Goal: Information Seeking & Learning: Check status

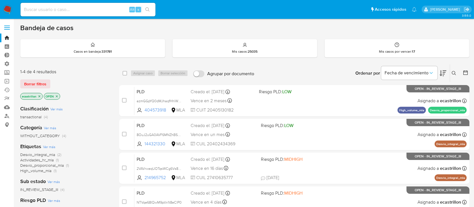
click at [39, 76] on div "1-4 de 4 resultados Borrar filtros ecastrillon OPEN" at bounding box center [65, 85] width 90 height 32
click at [41, 84] on span "Borrar filtros" at bounding box center [35, 84] width 22 height 8
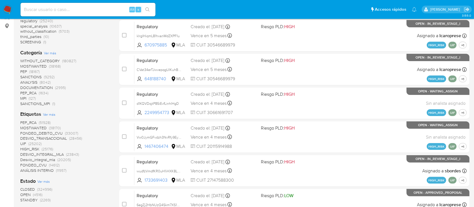
scroll to position [97, 0]
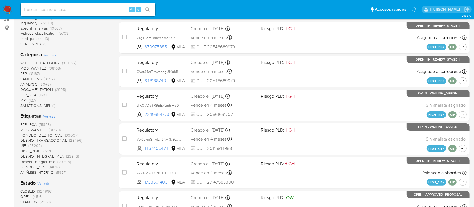
click at [54, 10] on input at bounding box center [88, 9] width 135 height 7
paste input "lPit36lCSK7ZiD7kDd9IICG9"
type input "lPit36lCSK7ZiD7kDd9IICG9"
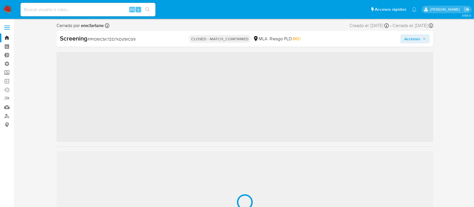
click at [313, 74] on span "‌" at bounding box center [245, 97] width 377 height 90
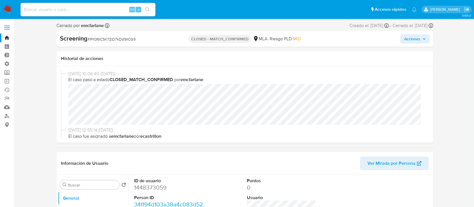
select select "10"
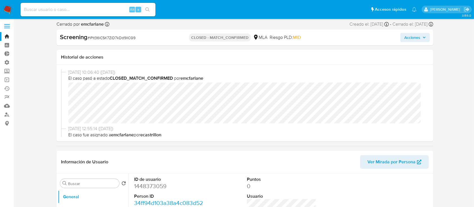
scroll to position [2, 0]
click at [404, 36] on span "Acciones" at bounding box center [412, 36] width 16 height 9
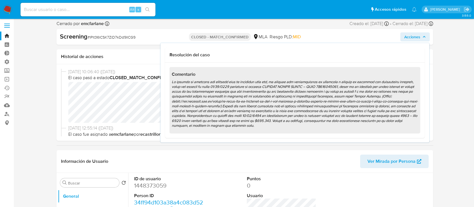
scroll to position [1, 0]
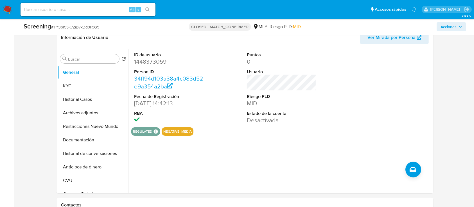
scroll to position [106, 0]
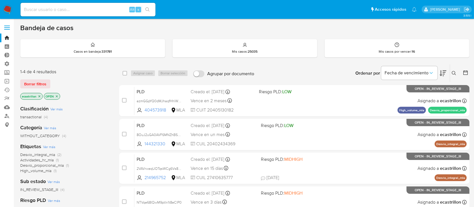
click at [25, 88] on div "1-4 de 4 resultados Borrar filtros ecastrillon OPEN" at bounding box center [65, 85] width 90 height 32
click at [28, 84] on span "Borrar filtros" at bounding box center [35, 84] width 22 height 8
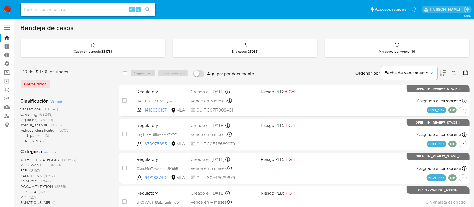
click at [28, 107] on span "transactional" at bounding box center [30, 109] width 21 height 6
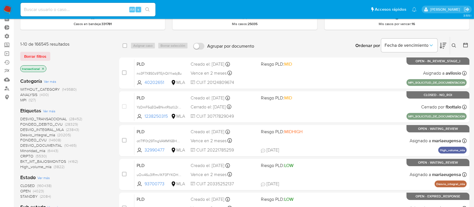
scroll to position [37, 0]
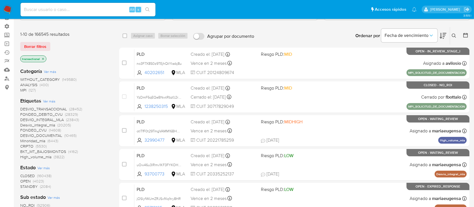
click at [29, 181] on span "OPEN" at bounding box center [25, 181] width 10 height 6
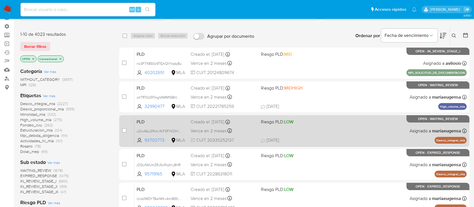
click at [310, 136] on div "PLD uOw46u3lRmv1KF3FYKOHL34Y 93700773 MLA Riesgo PLD: LOW Creado el: 12/08/2025…" at bounding box center [300, 130] width 332 height 28
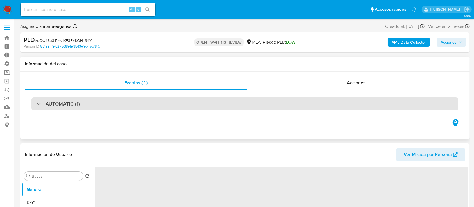
click at [120, 108] on div "AUTOMATIC (1)" at bounding box center [244, 103] width 427 height 13
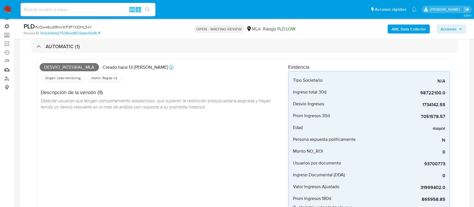
select select "10"
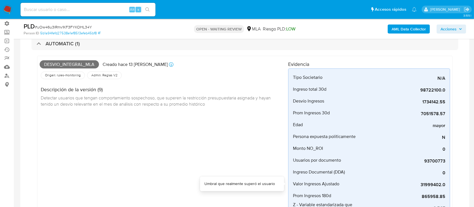
scroll to position [39, 0]
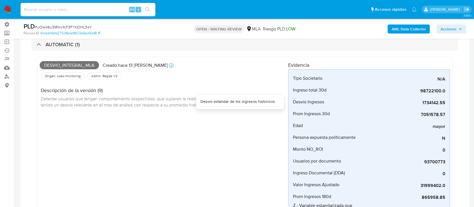
drag, startPoint x: 414, startPoint y: 101, endPoint x: 468, endPoint y: 87, distance: 55.5
click at [468, 87] on div "Eventos ( 1 ) Acciones AUTOMATIC (1) Desvio_integral_mla Creado hace 13 días Cr…" at bounding box center [244, 160] width 449 height 297
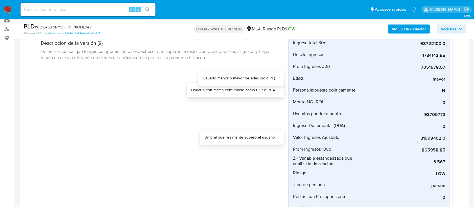
scroll to position [48, 0]
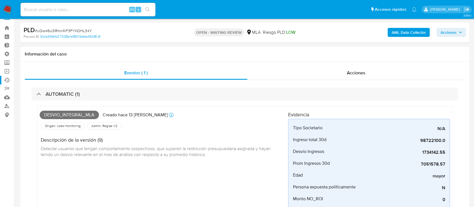
scroll to position [0, 0]
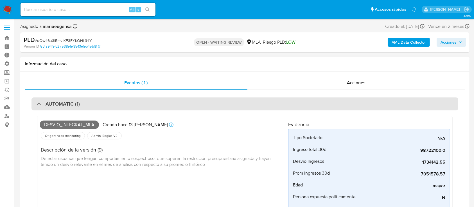
click at [82, 102] on div "AUTOMATIC (1)" at bounding box center [244, 103] width 427 height 13
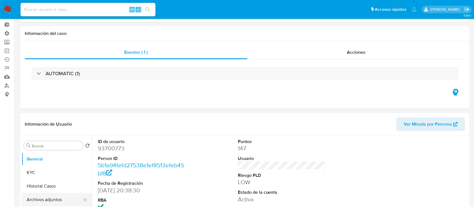
scroll to position [37, 0]
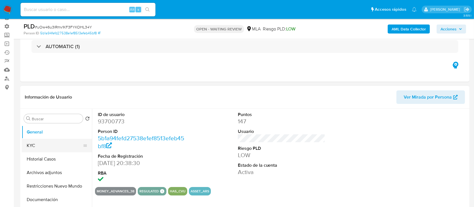
click at [58, 146] on button "KYC" at bounding box center [55, 145] width 66 height 13
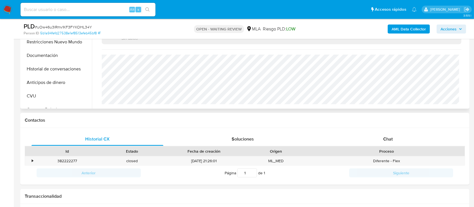
scroll to position [182, 0]
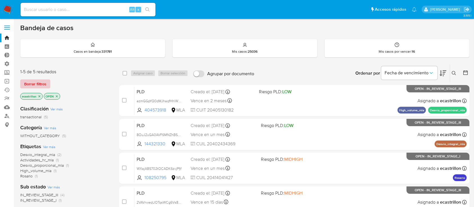
click at [44, 81] on span "Borrar filtros" at bounding box center [35, 84] width 22 height 8
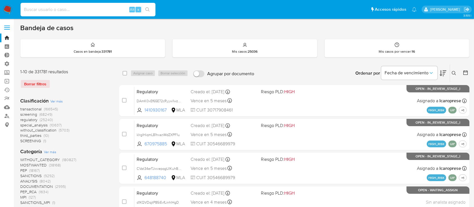
click at [49, 10] on input at bounding box center [88, 9] width 135 height 7
paste input "NTVqe68IQwM9ptIn1t8eClP0"
type input "NTVqe68IQwM9ptIn1t8eClP0"
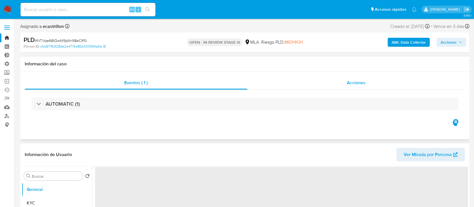
click at [316, 87] on div "Acciones" at bounding box center [356, 82] width 218 height 13
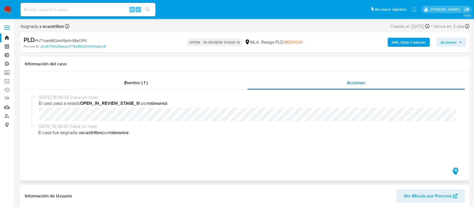
select select "10"
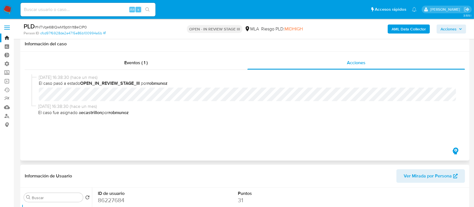
scroll to position [75, 0]
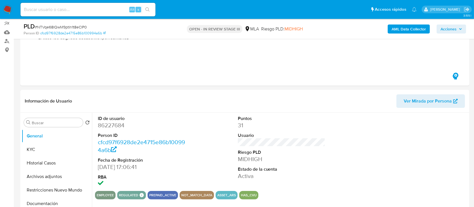
click at [58, 6] on input at bounding box center [88, 9] width 135 height 7
paste input "107096639"
type input "107096639"
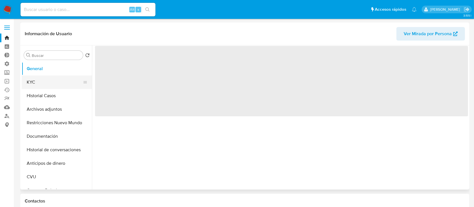
click at [63, 87] on button "KYC" at bounding box center [55, 81] width 66 height 13
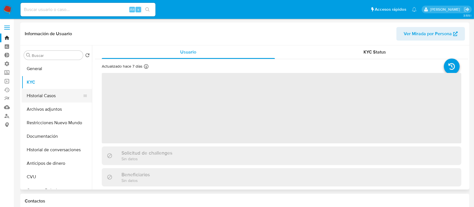
click at [56, 95] on button "Historial Casos" at bounding box center [55, 95] width 66 height 13
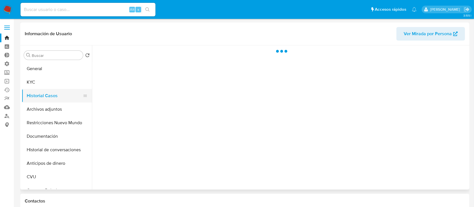
select select "10"
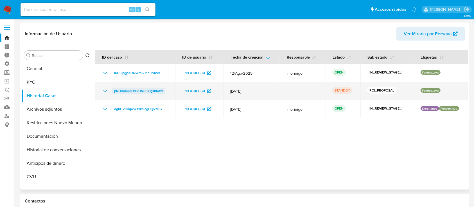
click at [129, 89] on span "pROBa4UqQdlJON8CYIg18bAw" at bounding box center [138, 90] width 49 height 7
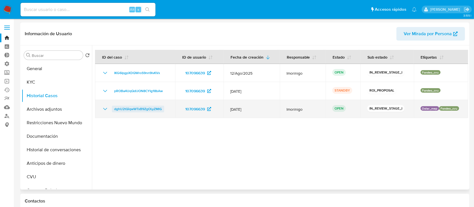
click at [158, 112] on span "dghU2tQiqwWTxB9ZgOLyZMlG" at bounding box center [138, 108] width 48 height 7
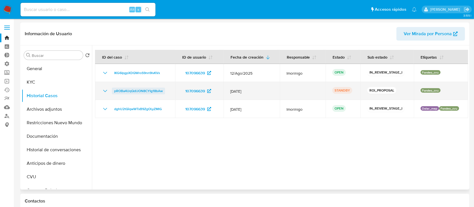
click at [122, 87] on span "pROBa4UqQdlJON8CYIg18bAw" at bounding box center [138, 90] width 49 height 7
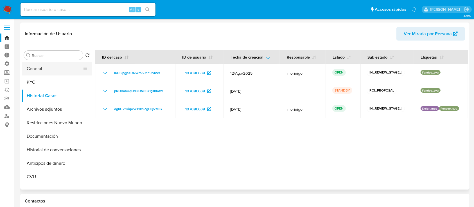
click at [36, 67] on button "General" at bounding box center [55, 68] width 66 height 13
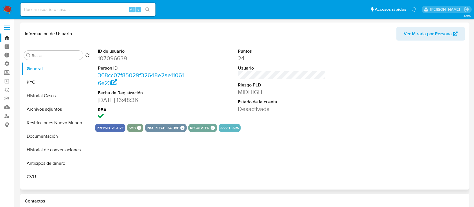
click at [114, 57] on dd "107096639" at bounding box center [142, 58] width 88 height 8
copy dd "107096639"
click at [53, 93] on button "Historial Casos" at bounding box center [55, 95] width 66 height 13
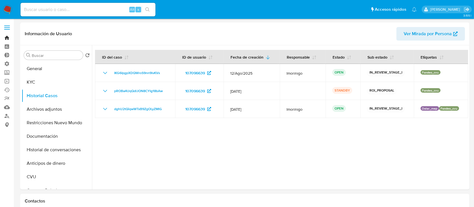
click at [5, 39] on link "Bandeja" at bounding box center [33, 37] width 67 height 9
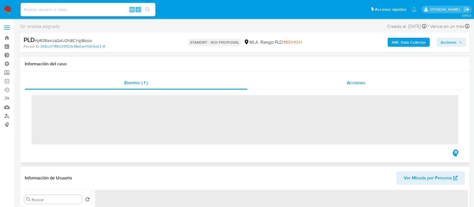
click at [348, 80] on span "Acciones" at bounding box center [356, 82] width 19 height 6
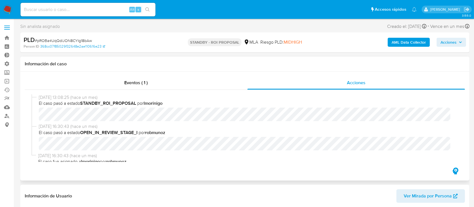
select select "10"
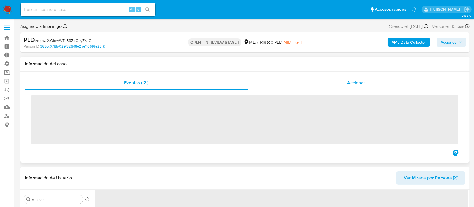
click at [331, 86] on div "Acciones" at bounding box center [356, 82] width 217 height 13
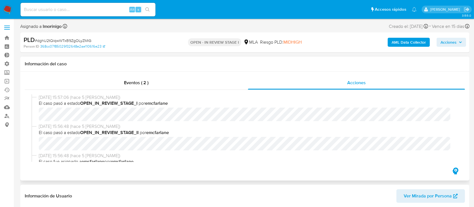
select select "10"
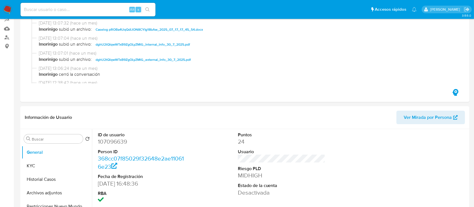
scroll to position [112, 0]
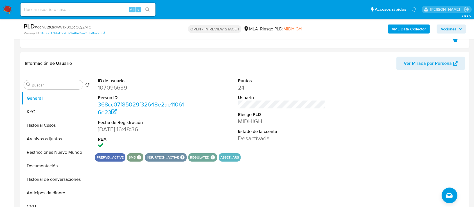
click at [35, 141] on button "Archivos adjuntos" at bounding box center [55, 138] width 66 height 13
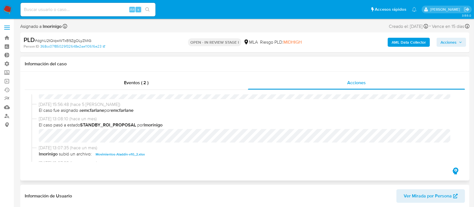
scroll to position [0, 0]
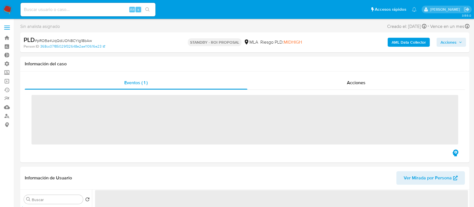
click at [339, 82] on div "Acciones" at bounding box center [356, 82] width 218 height 13
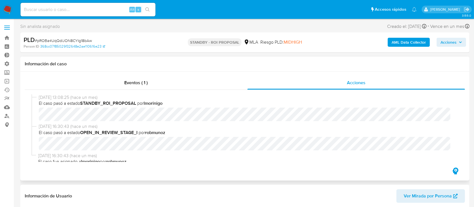
select select "10"
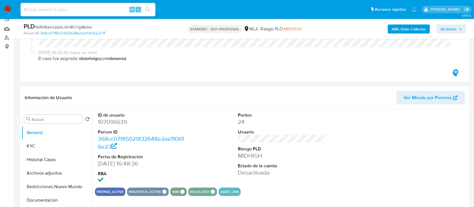
scroll to position [150, 0]
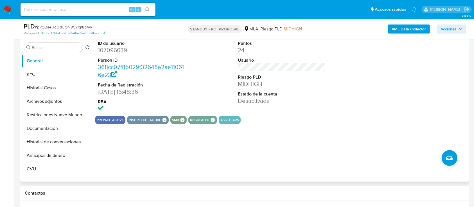
click at [109, 52] on dd "107096639" at bounding box center [142, 50] width 88 height 8
copy dd "107096639"
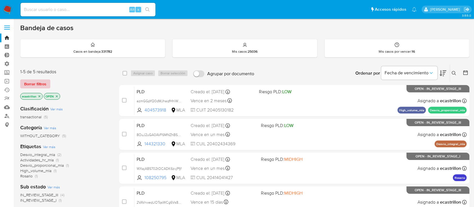
click at [39, 84] on span "Borrar filtros" at bounding box center [35, 84] width 22 height 8
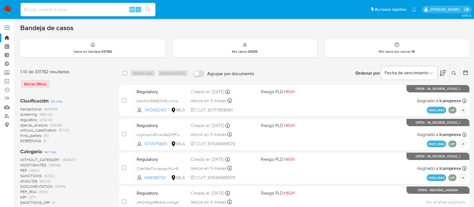
click at [459, 71] on button at bounding box center [454, 73] width 9 height 7
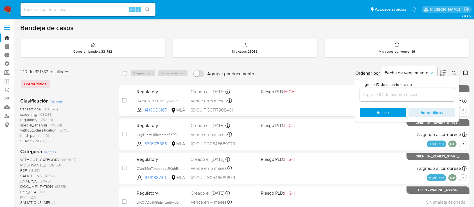
click at [439, 96] on input at bounding box center [407, 94] width 95 height 7
type input "107096639"
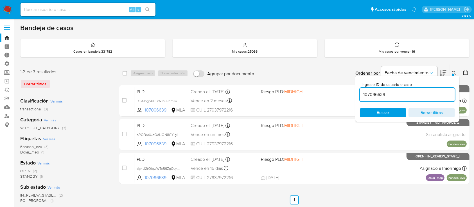
click at [457, 71] on button at bounding box center [454, 73] width 9 height 7
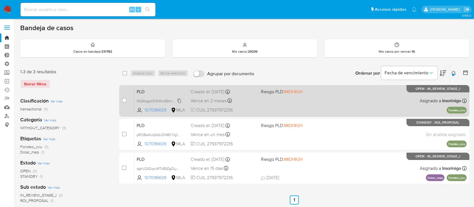
click at [180, 100] on span "IKG6IpgpXDQWroS9nn9lvKVx" at bounding box center [160, 100] width 46 height 6
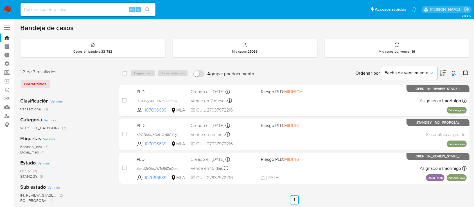
click at [100, 8] on input at bounding box center [88, 9] width 135 height 7
paste input "GixjxXH9S19xAoOTTjwcSepo"
type input "GixjxXH9S19xAoOTTjwcSepo"
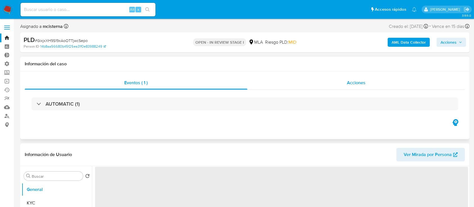
click at [328, 88] on div "Acciones" at bounding box center [356, 82] width 218 height 13
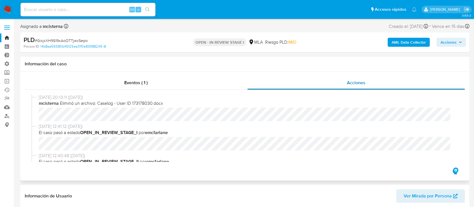
select select "10"
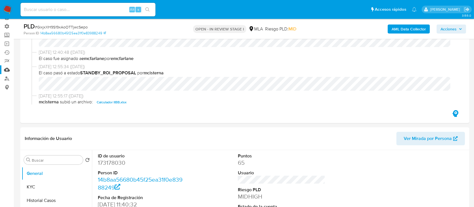
scroll to position [112, 0]
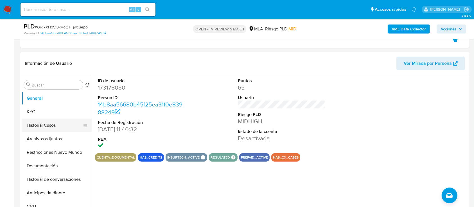
click at [52, 131] on button "Historial Casos" at bounding box center [55, 124] width 66 height 13
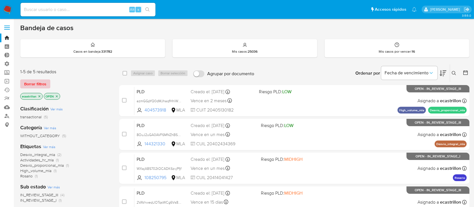
click at [47, 81] on button "Borrar filtros" at bounding box center [35, 83] width 30 height 9
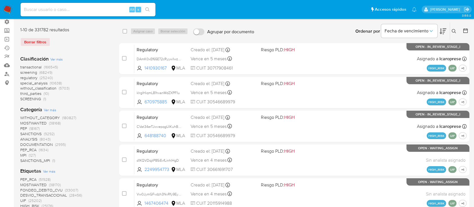
scroll to position [75, 0]
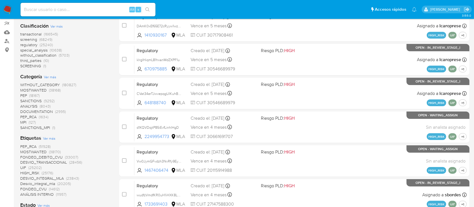
click at [23, 115] on span "PEP_RCA" at bounding box center [28, 117] width 16 height 6
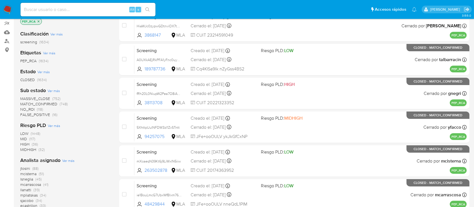
click at [36, 101] on span "MATCH_CONFIRMED" at bounding box center [38, 104] width 37 height 6
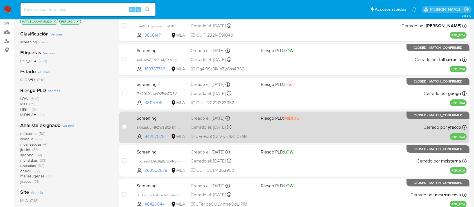
click at [270, 128] on div "Screening 5XhttpUuINFDW3zI1ZvSTntt 94257075 MLA Riesgo PLD: MIDHIGH Creado el: …" at bounding box center [300, 127] width 332 height 28
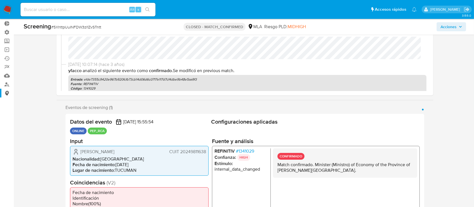
scroll to position [75, 0]
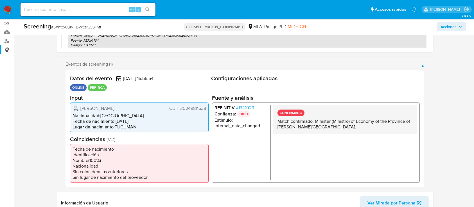
select select "10"
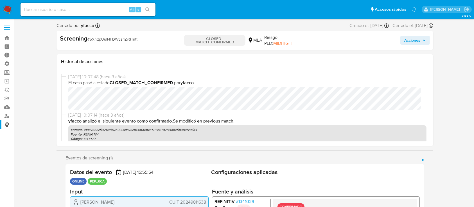
scroll to position [0, 0]
